Goal: Navigation & Orientation: Go to known website

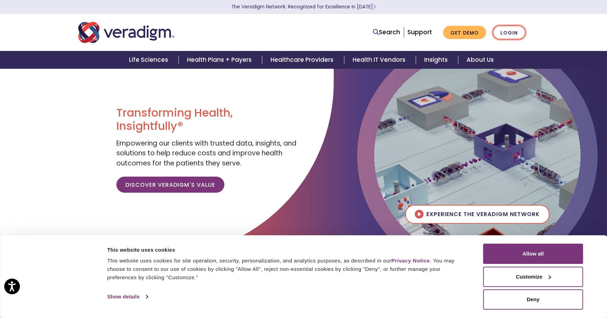
click at [508, 34] on link "Login" at bounding box center [509, 33] width 33 height 14
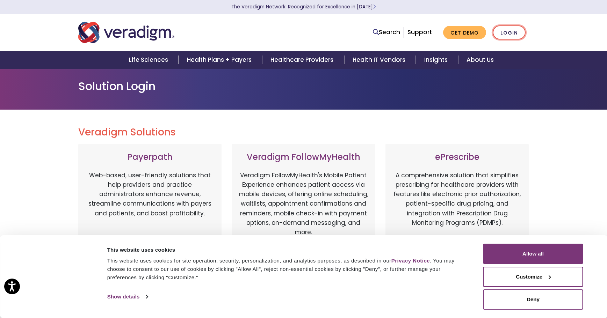
click at [507, 32] on link "Login" at bounding box center [509, 33] width 33 height 14
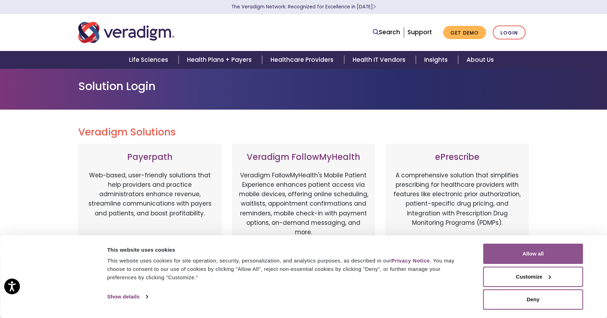
click at [525, 251] on button "Allow all" at bounding box center [533, 254] width 100 height 20
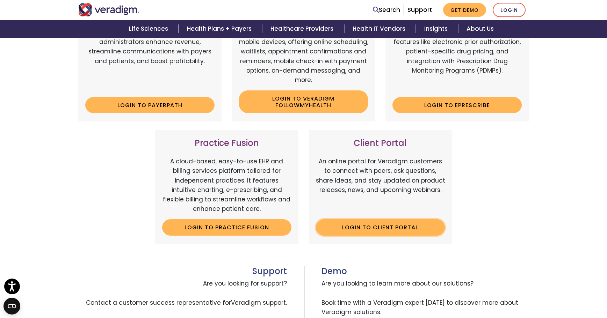
scroll to position [140, 0]
